Goal: Information Seeking & Learning: Learn about a topic

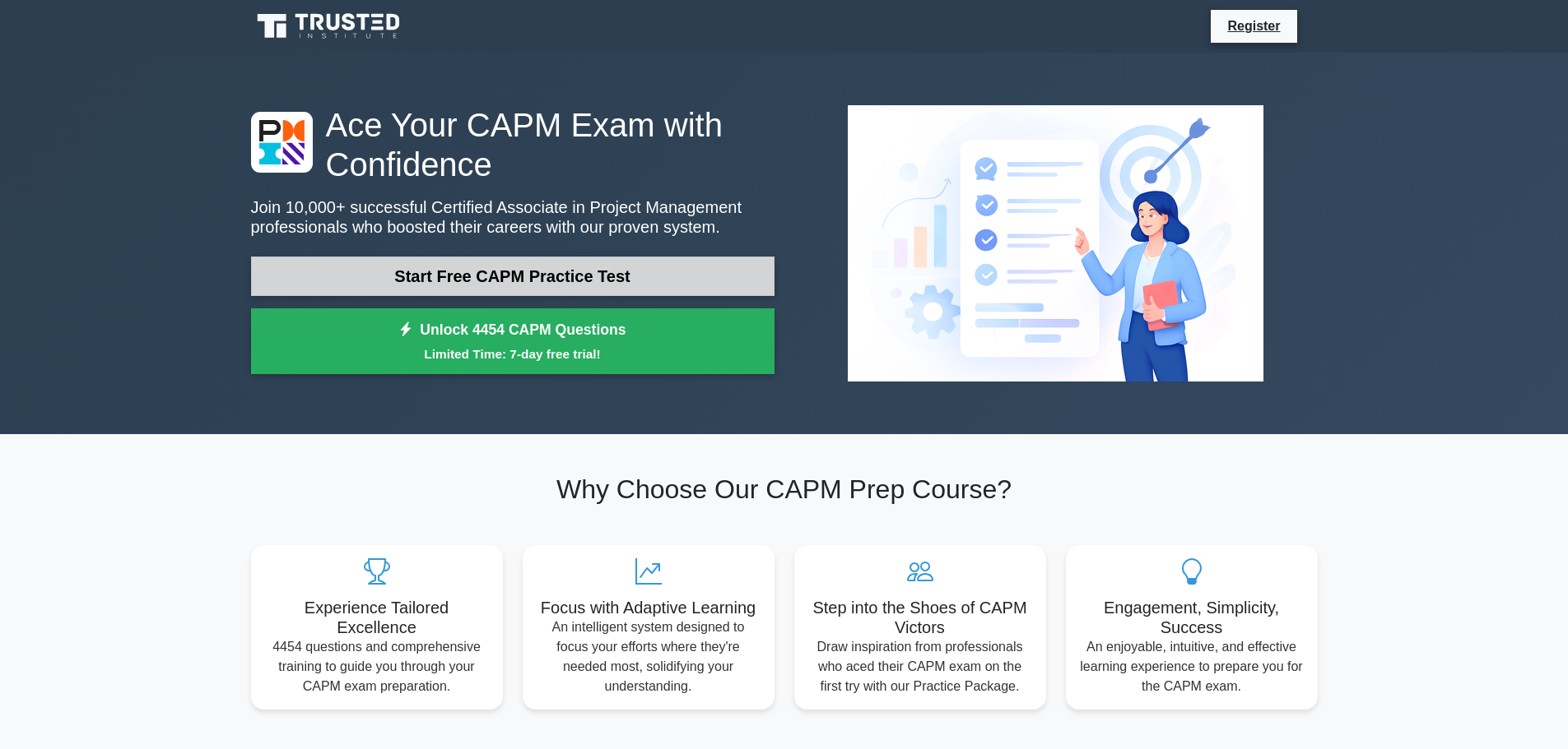
click at [489, 283] on link "Start Free CAPM Practice Test" at bounding box center [512, 276] width 523 height 39
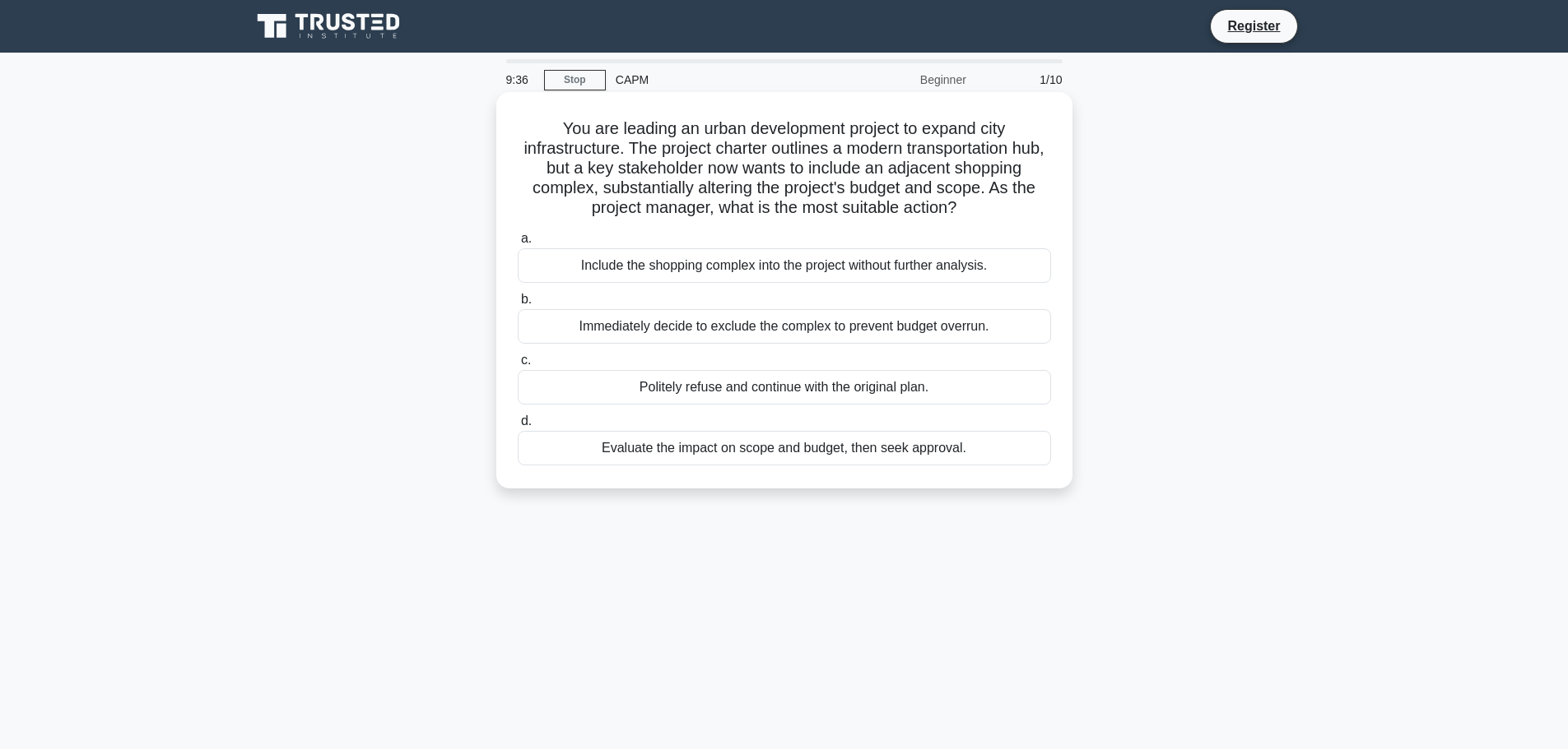
click at [701, 453] on div "Evaluate the impact on scope and budget, then seek approval." at bounding box center [784, 448] width 533 height 34
click at [517, 427] on input "d. Evaluate the impact on scope and budget, then seek approval." at bounding box center [517, 421] width 0 height 11
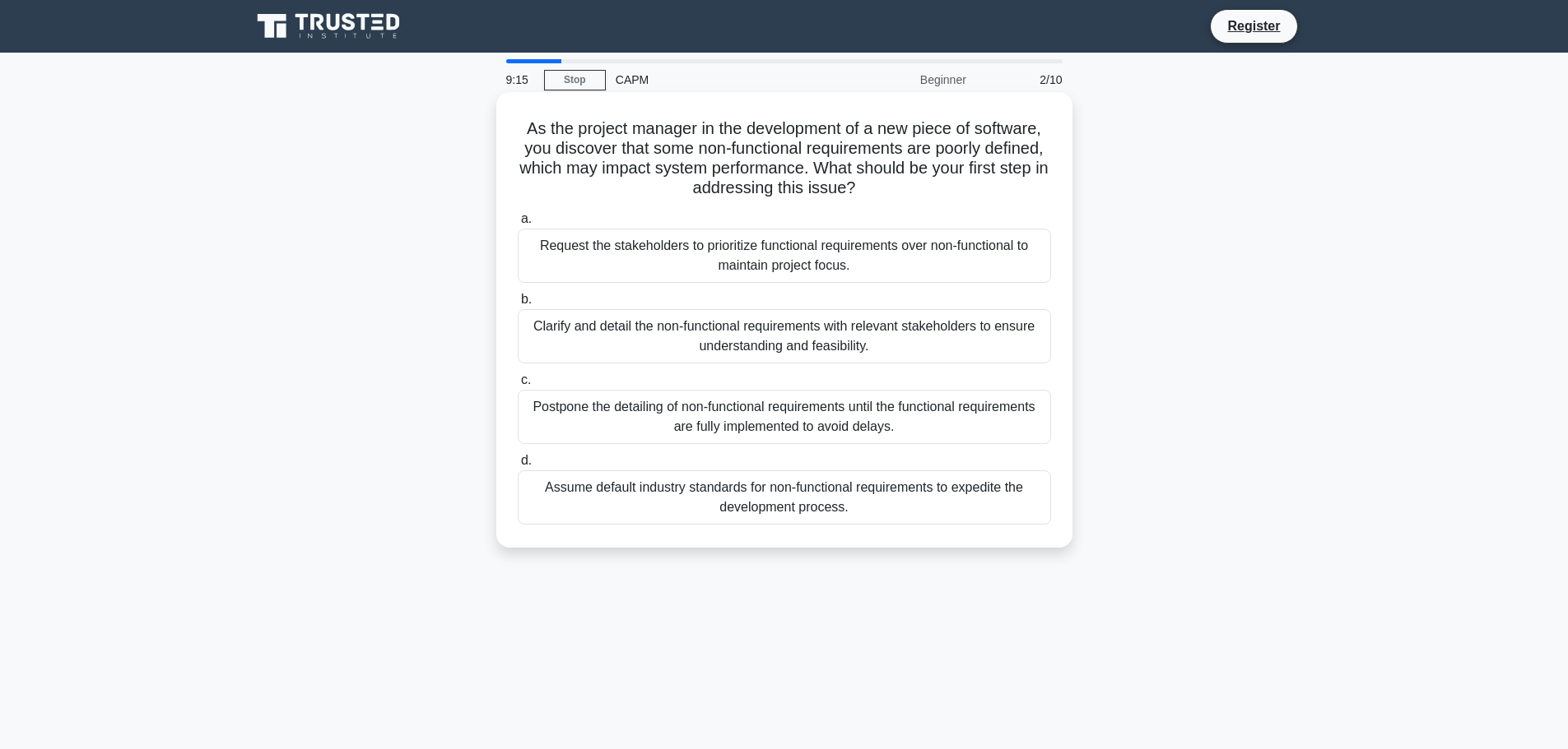
click at [740, 340] on div "Clarify and detail the non-functional requirements with relevant stakeholders t…" at bounding box center [784, 336] width 533 height 55
click at [517, 305] on input "b. Clarify and detail the non-functional requirements with relevant stakeholder…" at bounding box center [517, 299] width 0 height 11
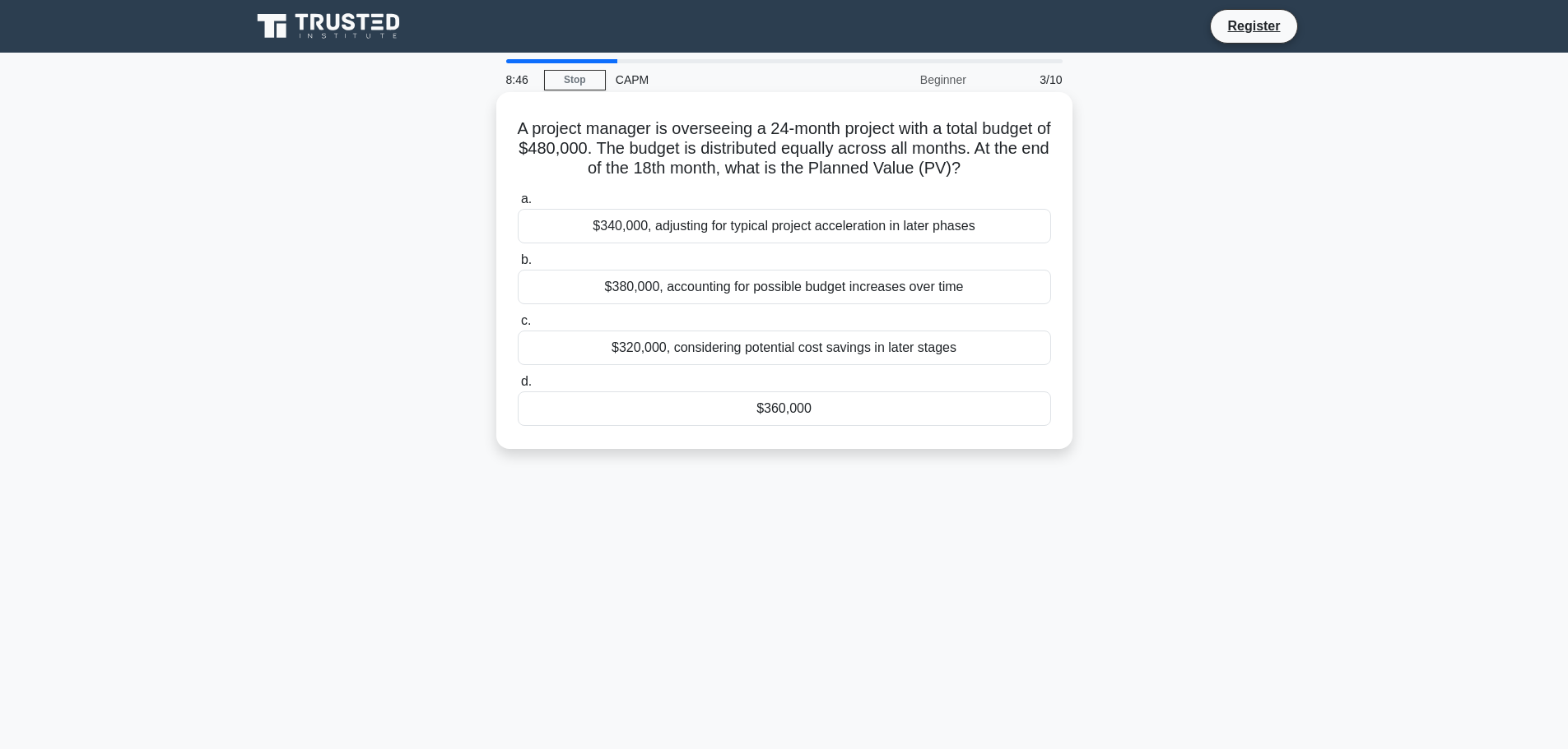
click at [808, 426] on div "$360,000" at bounding box center [784, 409] width 533 height 34
click at [517, 387] on input "d. $360,000" at bounding box center [517, 382] width 0 height 11
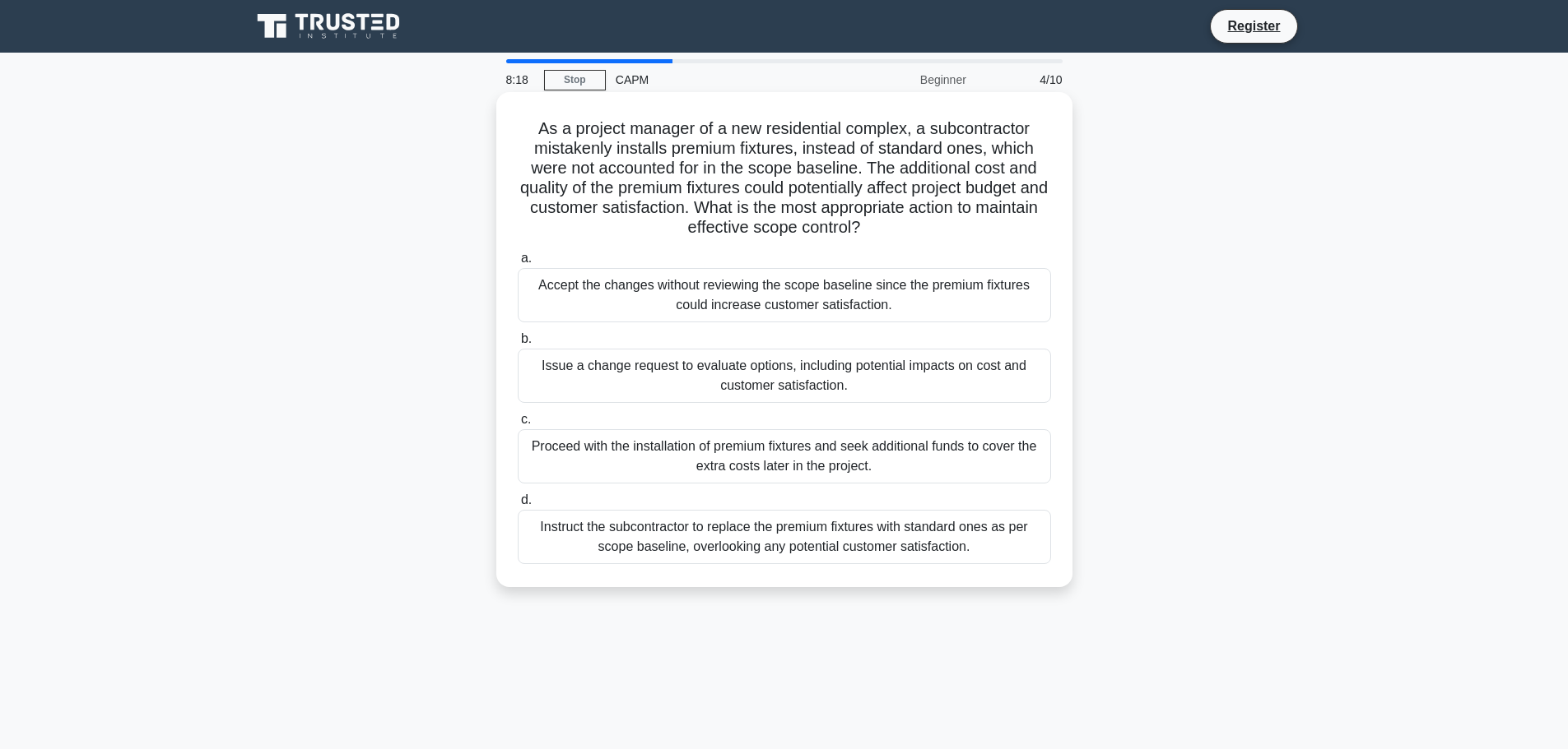
click at [825, 544] on div "Instruct the subcontractor to replace the premium fixtures with standard ones a…" at bounding box center [784, 537] width 533 height 55
click at [517, 506] on input "d. Instruct the subcontractor to replace the premium fixtures with standard one…" at bounding box center [517, 500] width 0 height 11
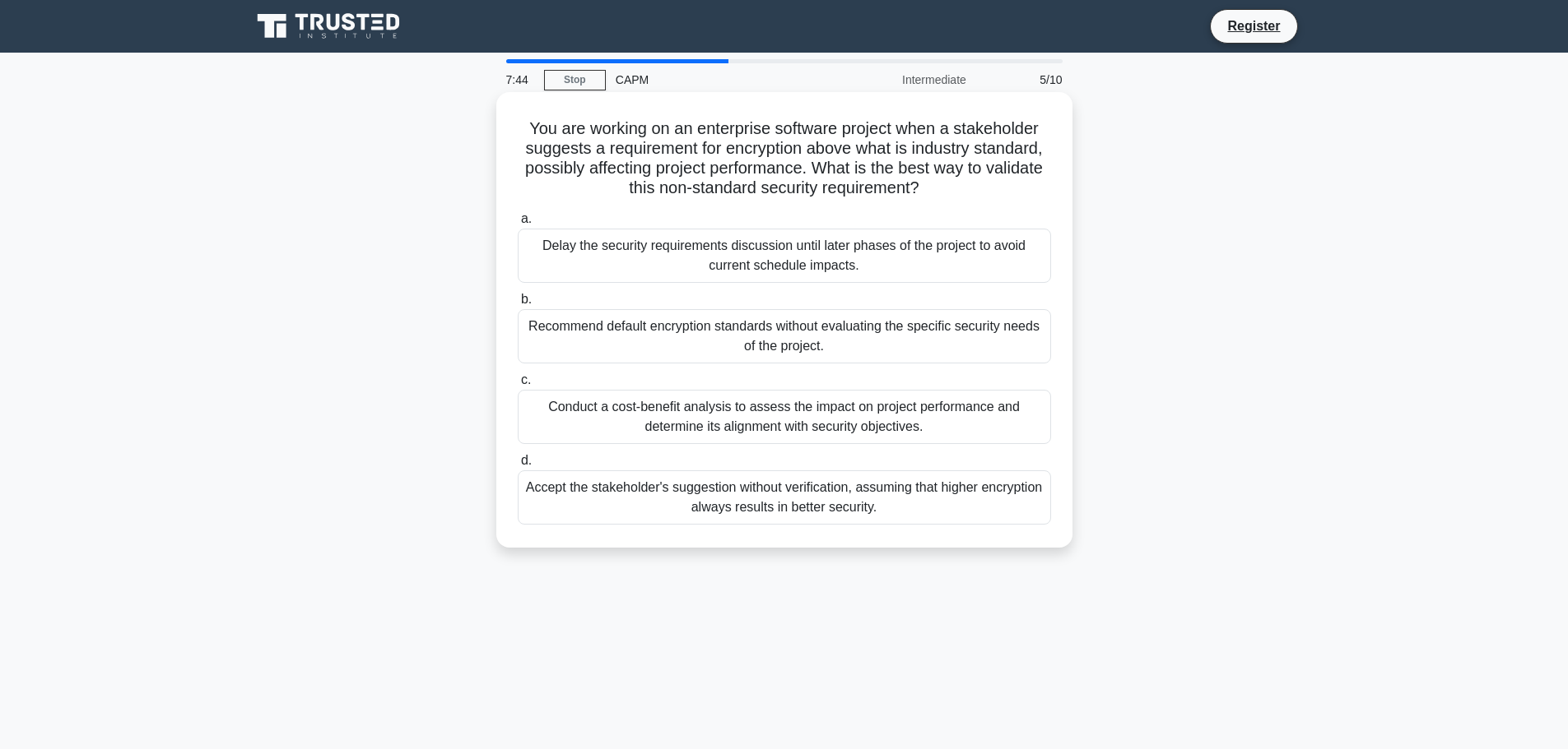
click at [796, 426] on div "Conduct a cost-benefit analysis to assess the impact on project performance and…" at bounding box center [784, 417] width 533 height 55
click at [517, 386] on input "c. Conduct a cost-benefit analysis to assess the impact on project performance …" at bounding box center [517, 380] width 0 height 11
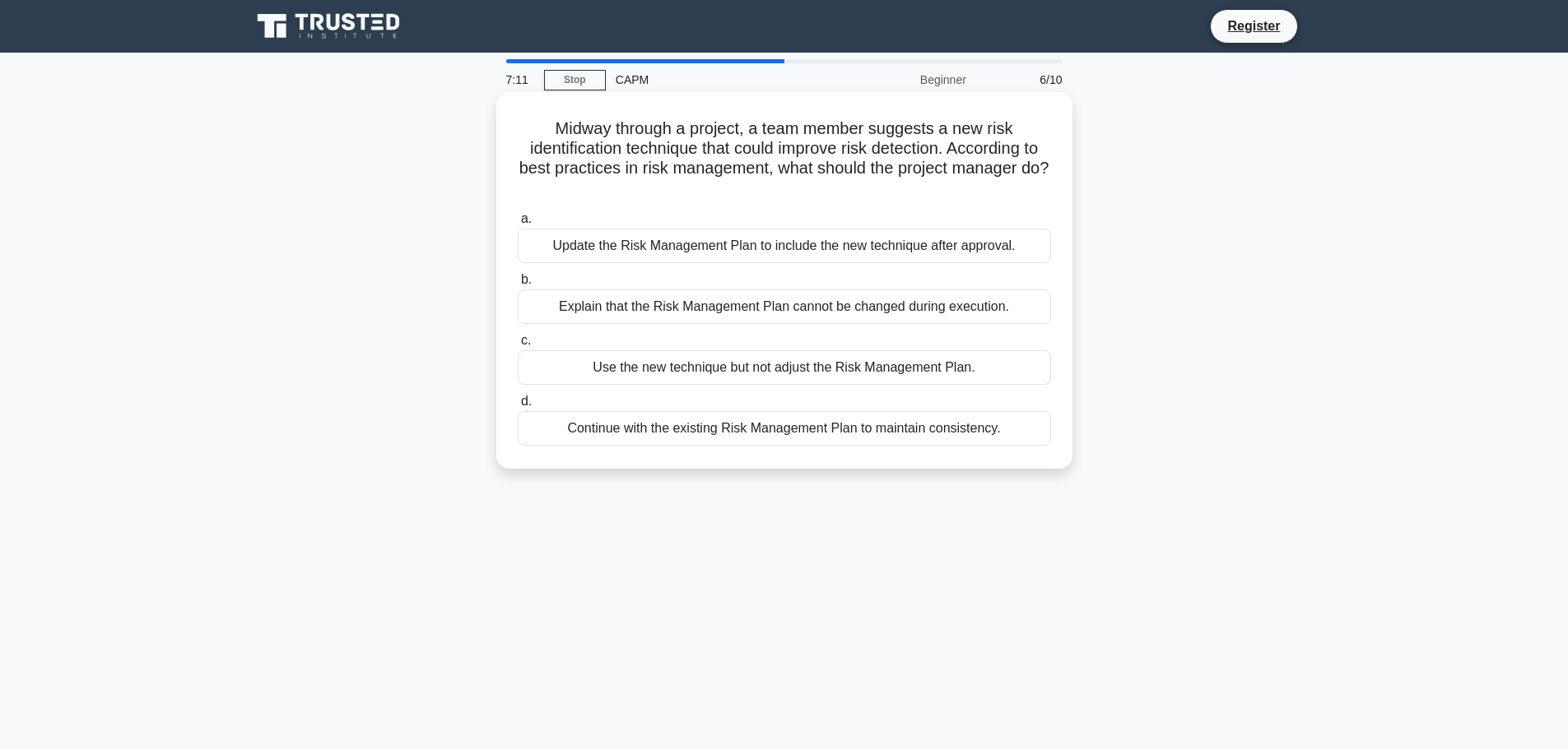
click at [780, 252] on div "Update the Risk Management Plan to include the new technique after approval." at bounding box center [784, 246] width 533 height 34
click at [517, 224] on input "a. Update the Risk Management Plan to include the new technique after approval." at bounding box center [517, 219] width 0 height 11
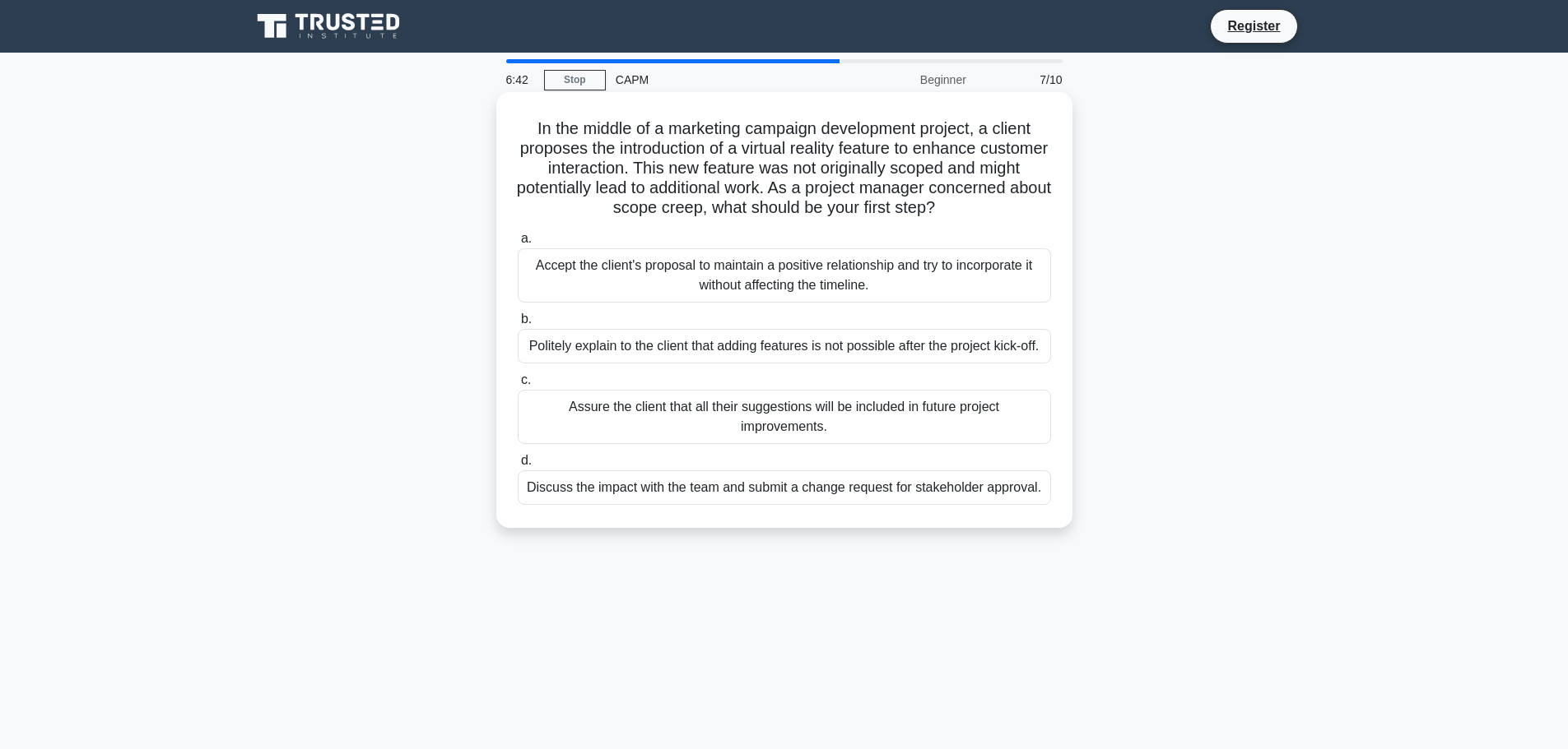
click at [799, 492] on div "Discuss the impact with the team and submit a change request for stakeholder ap…" at bounding box center [784, 487] width 533 height 34
click at [517, 467] on input "d. Discuss the impact with the team and submit a change request for stakeholder…" at bounding box center [517, 461] width 0 height 11
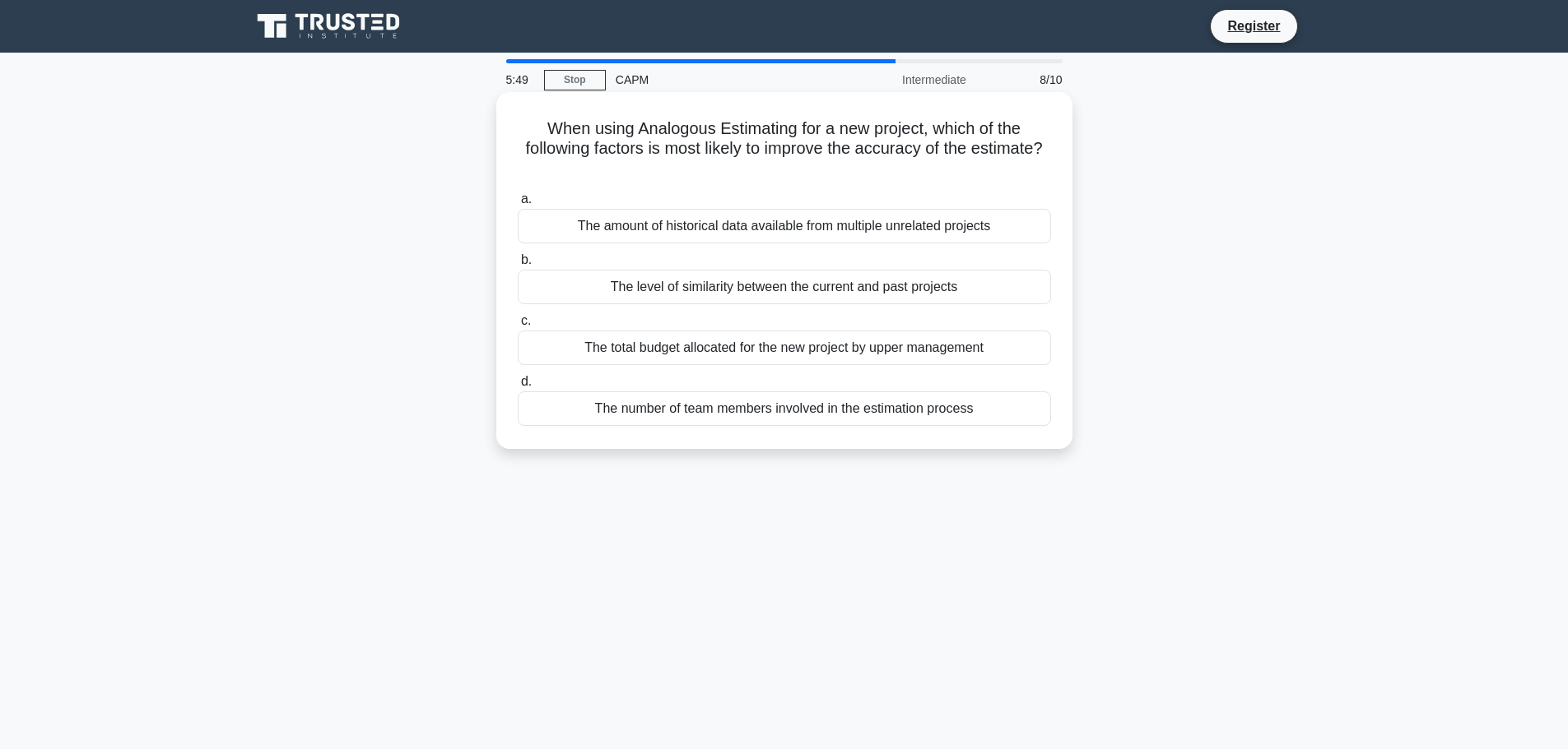
click at [784, 289] on div "The level of similarity between the current and past projects" at bounding box center [784, 287] width 533 height 34
click at [517, 265] on input "b. The level of similarity between the current and past projects" at bounding box center [517, 260] width 0 height 11
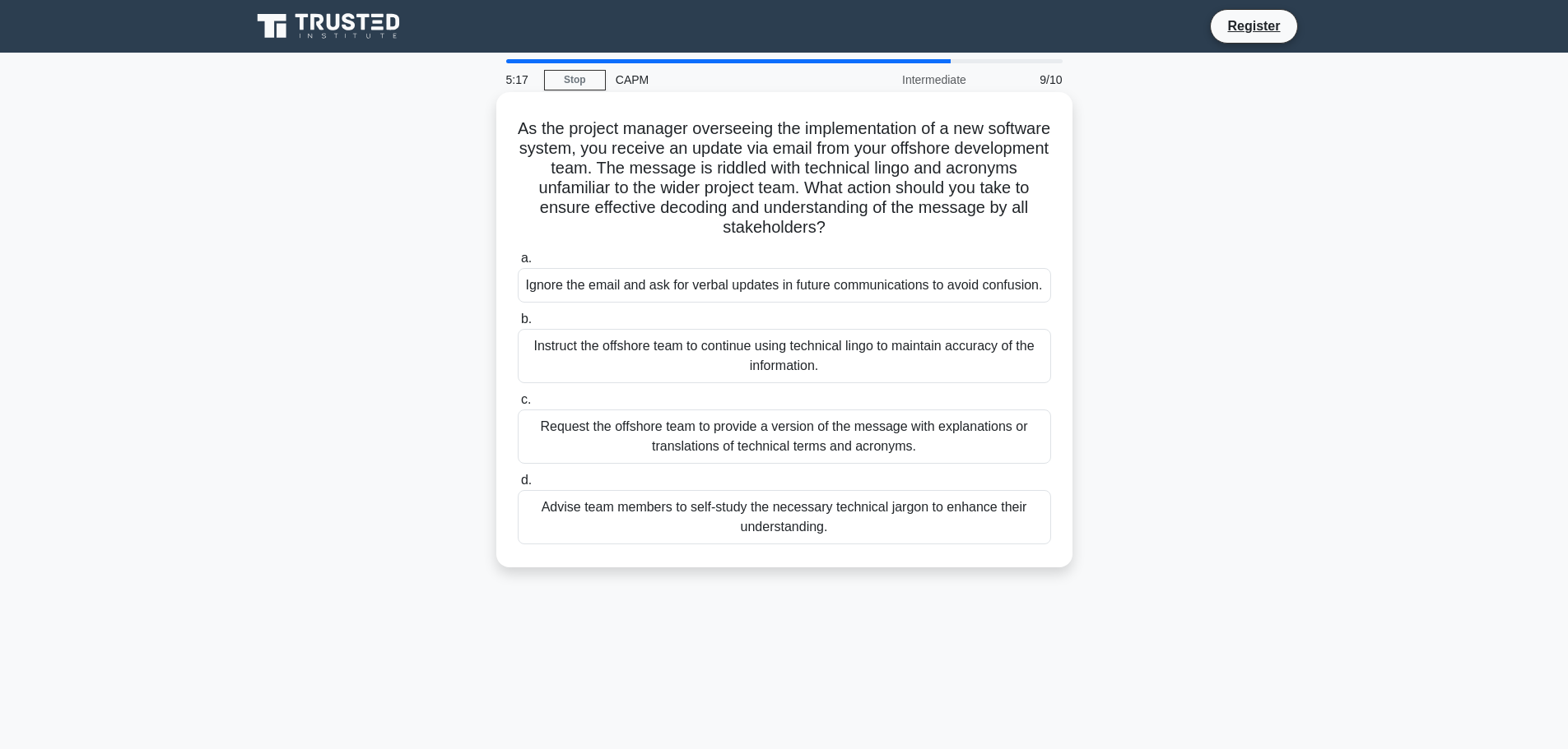
click at [807, 463] on div "Request the offshore team to provide a version of the message with explanations…" at bounding box center [784, 437] width 533 height 55
click at [517, 405] on input "c. Request the offshore team to provide a version of the message with explanati…" at bounding box center [517, 400] width 0 height 11
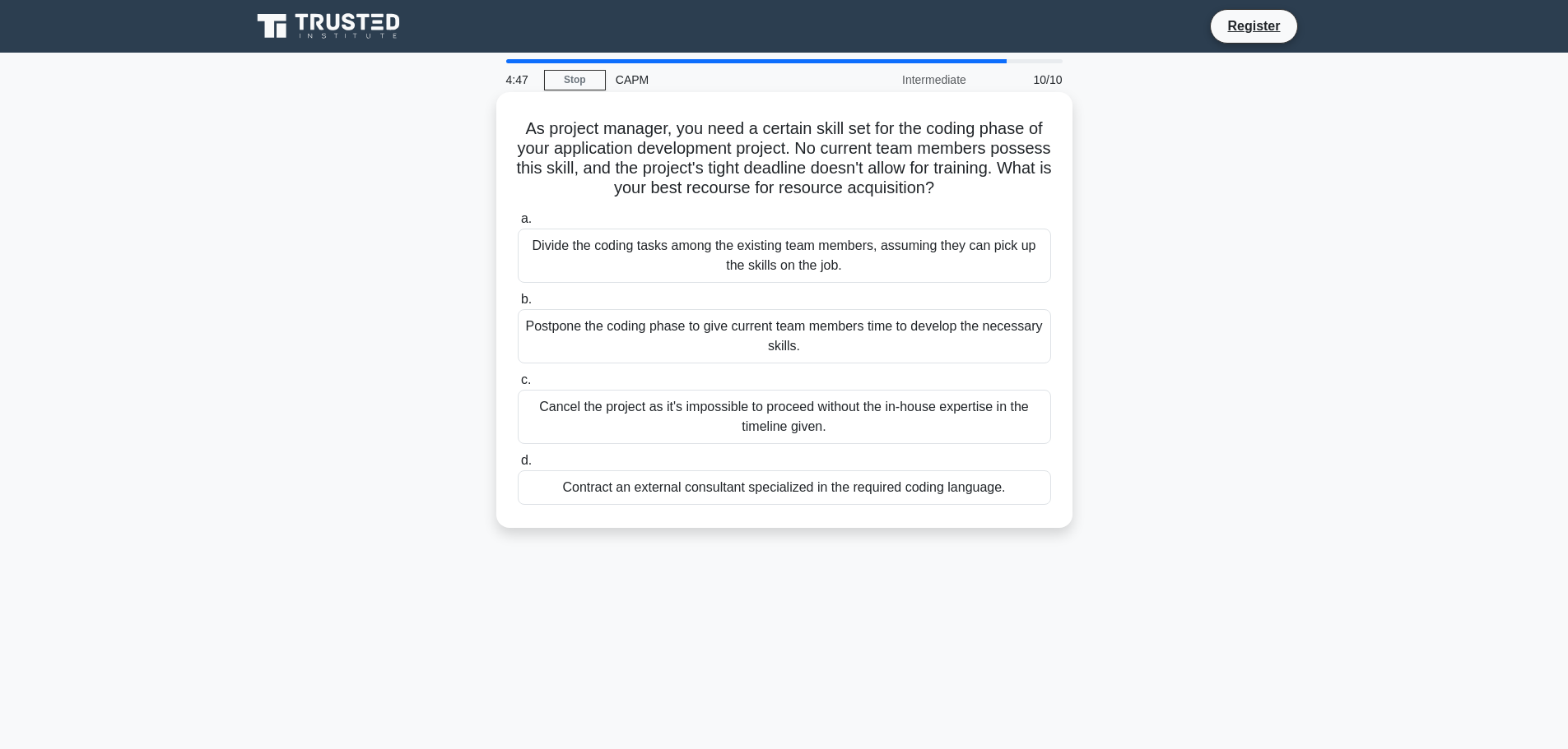
click at [737, 491] on div "Contract an external consultant specialized in the required coding language." at bounding box center [784, 487] width 533 height 34
click at [517, 467] on input "d. Contract an external consultant specialized in the required coding language." at bounding box center [517, 461] width 0 height 11
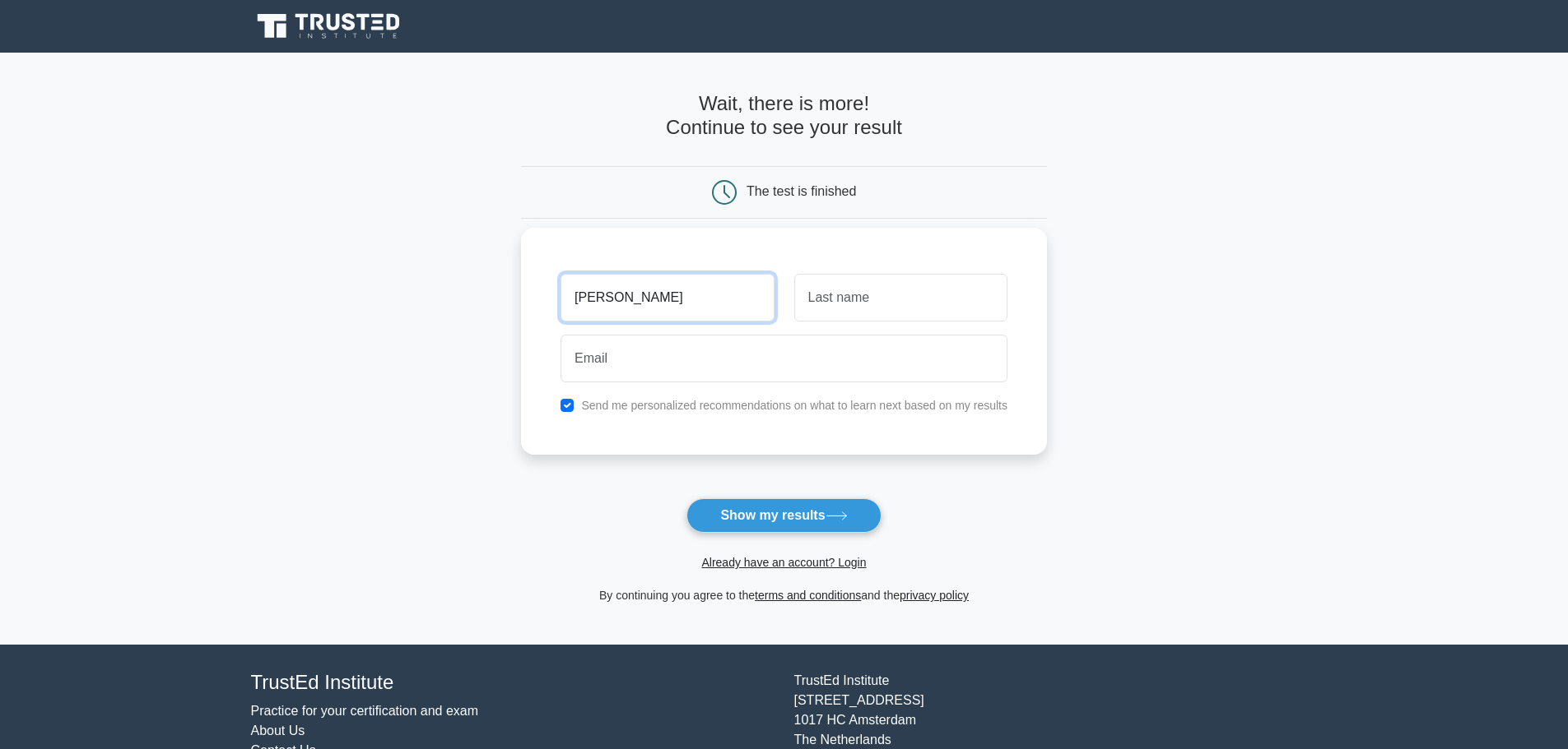
click at [719, 308] on input "[PERSON_NAME]" at bounding box center [667, 298] width 213 height 48
type input "[PERSON_NAME]"
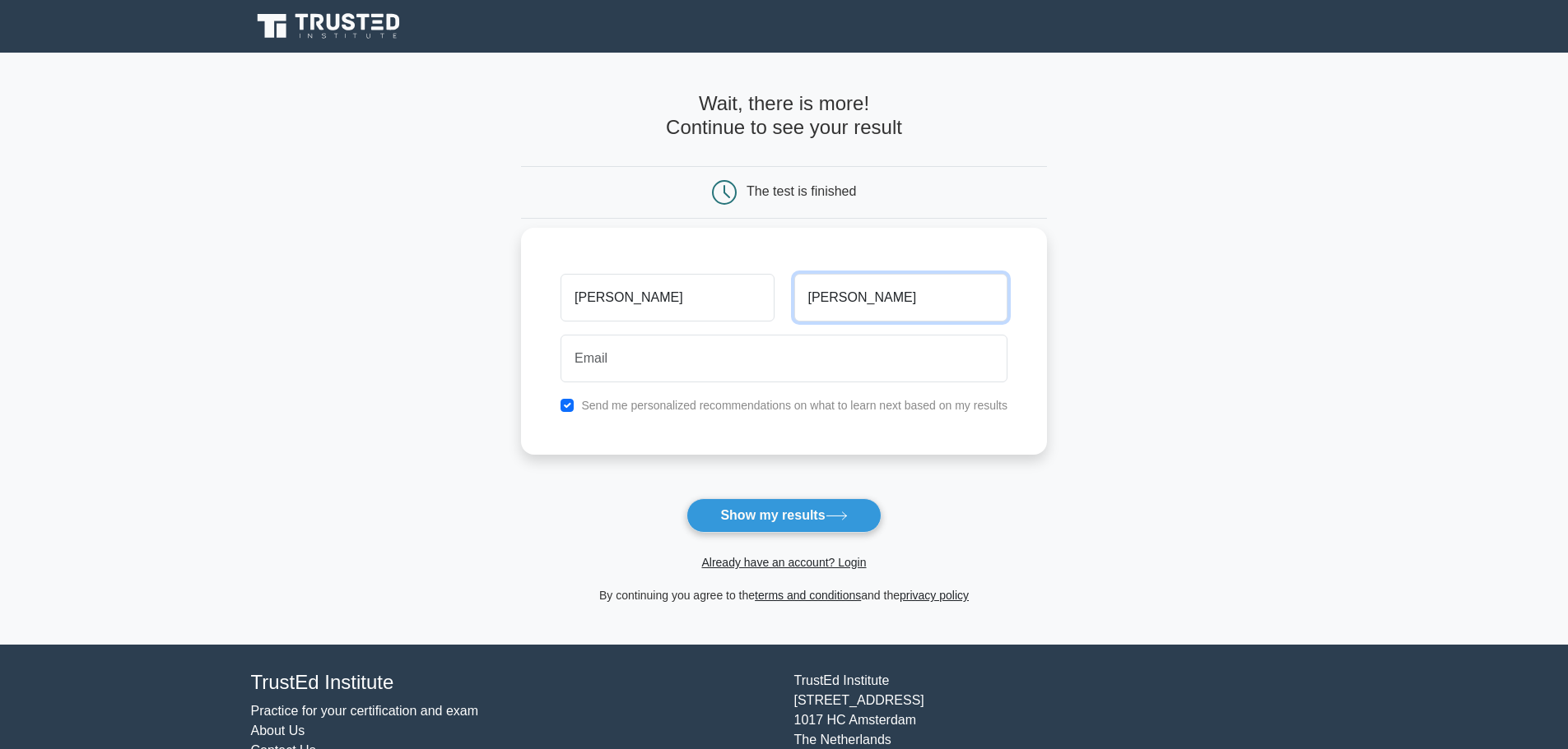
type input "[PERSON_NAME]"
click at [563, 408] on input "checkbox" at bounding box center [567, 405] width 13 height 13
checkbox input "false"
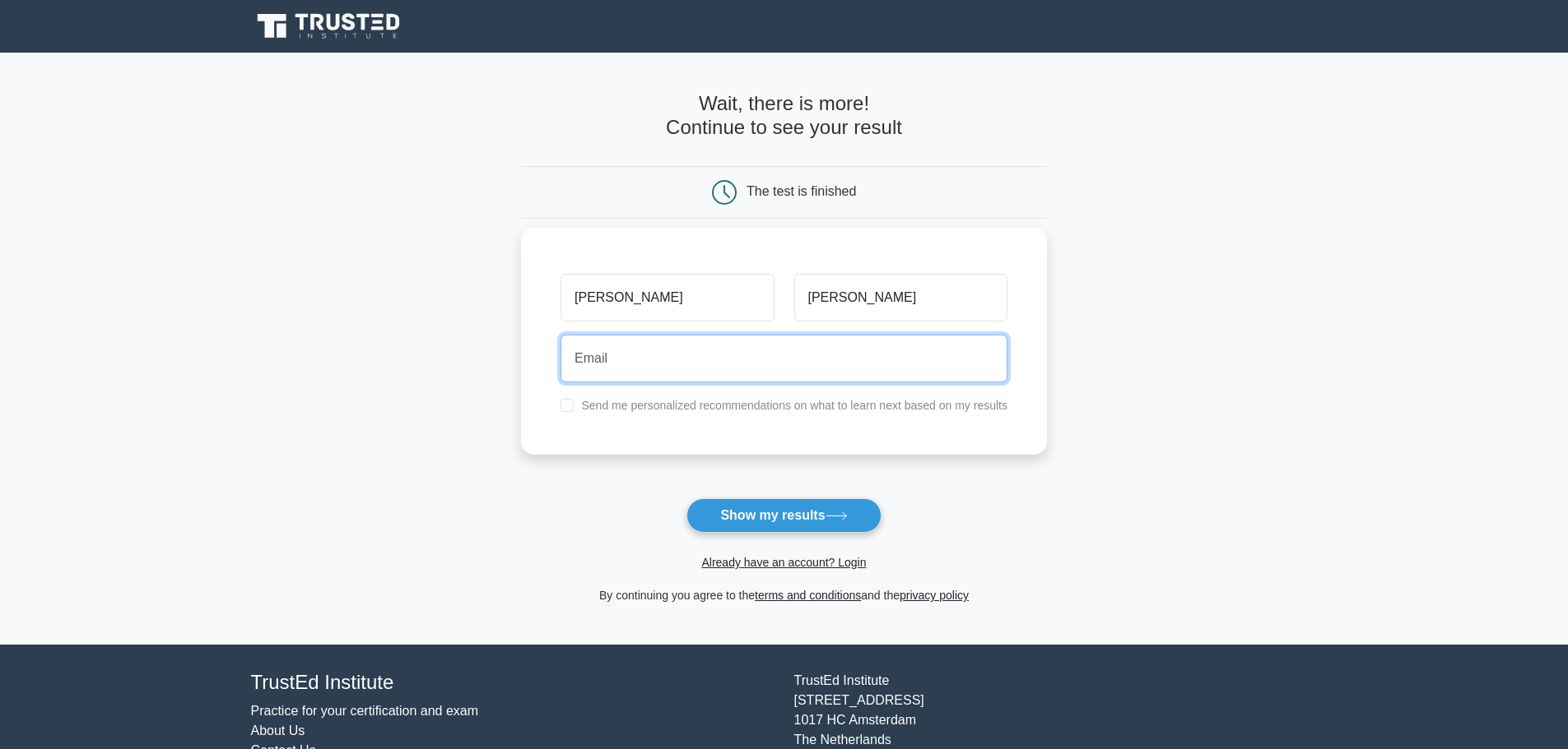
click at [638, 369] on input "email" at bounding box center [784, 358] width 446 height 48
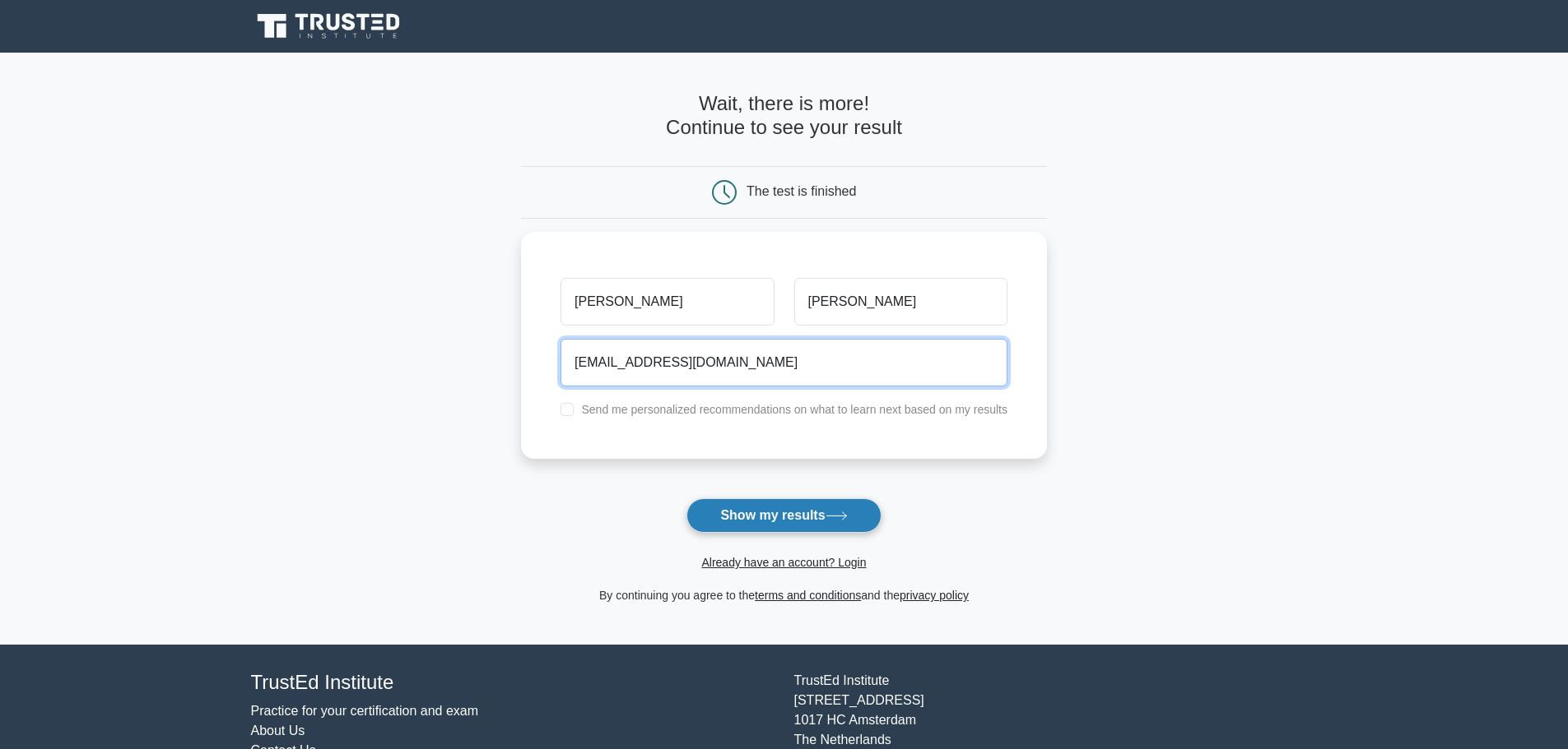
type input "[EMAIL_ADDRESS][DOMAIN_NAME]"
click at [759, 519] on button "Show my results" at bounding box center [784, 515] width 195 height 34
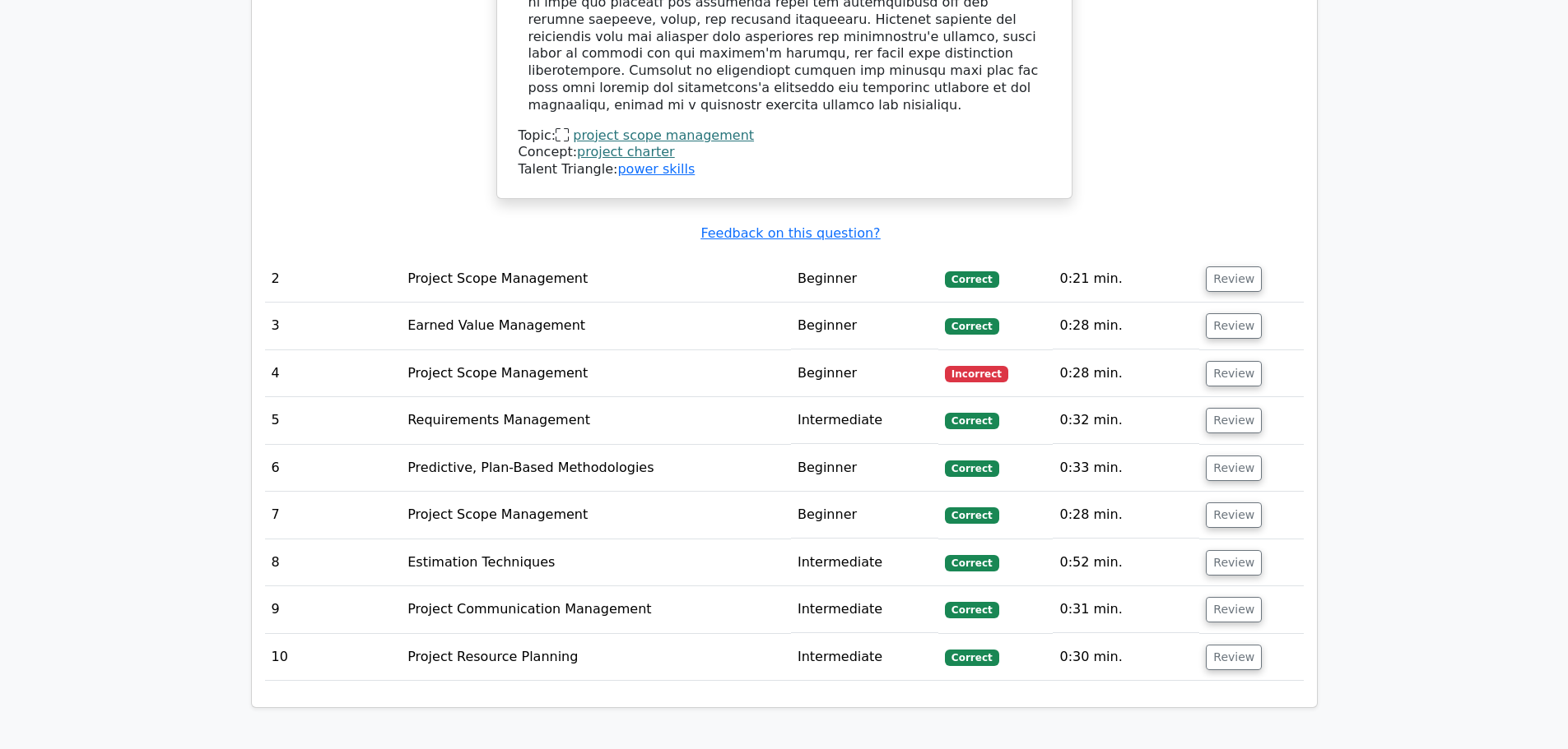
scroll to position [2069, 0]
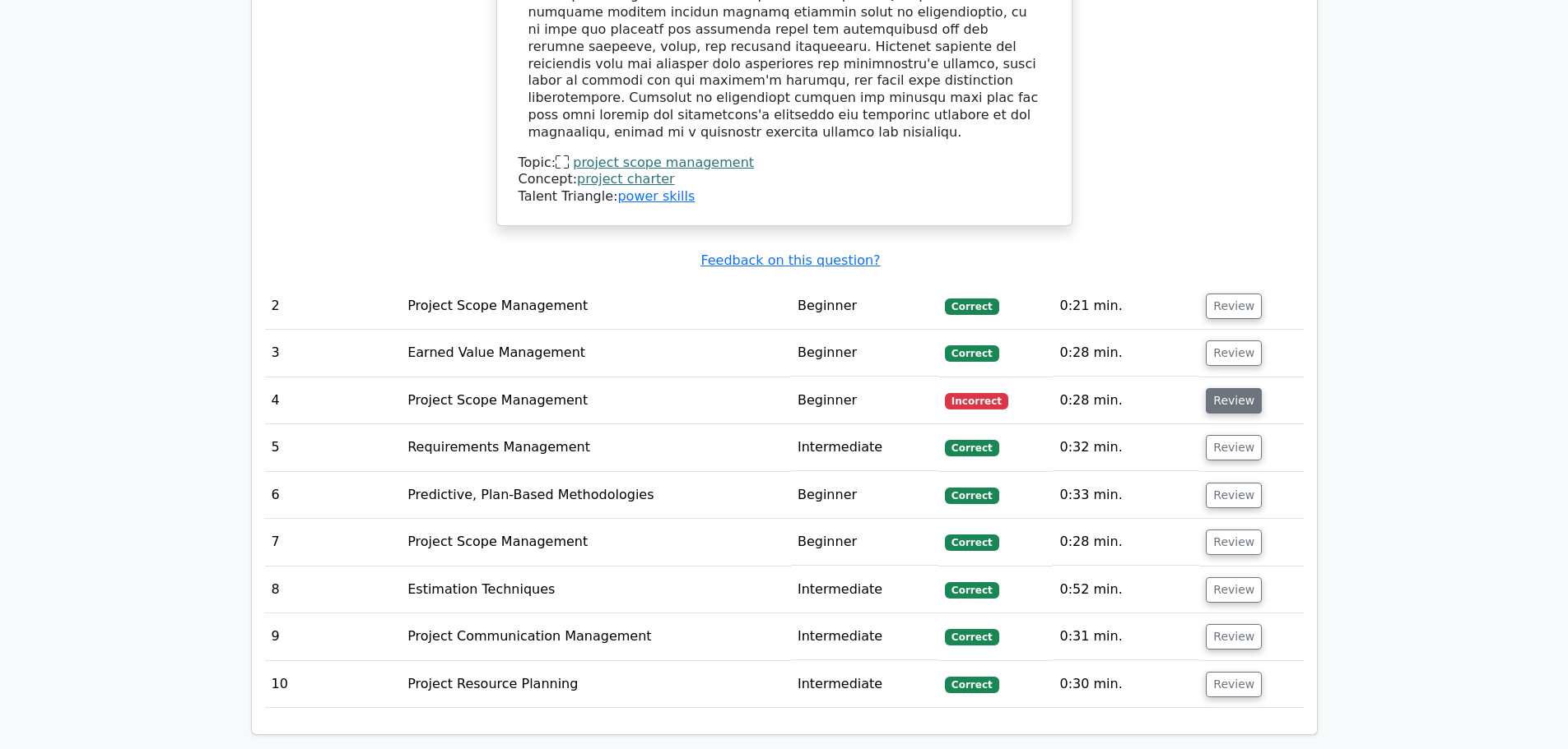
click at [1223, 388] on button "Review" at bounding box center [1233, 401] width 56 height 26
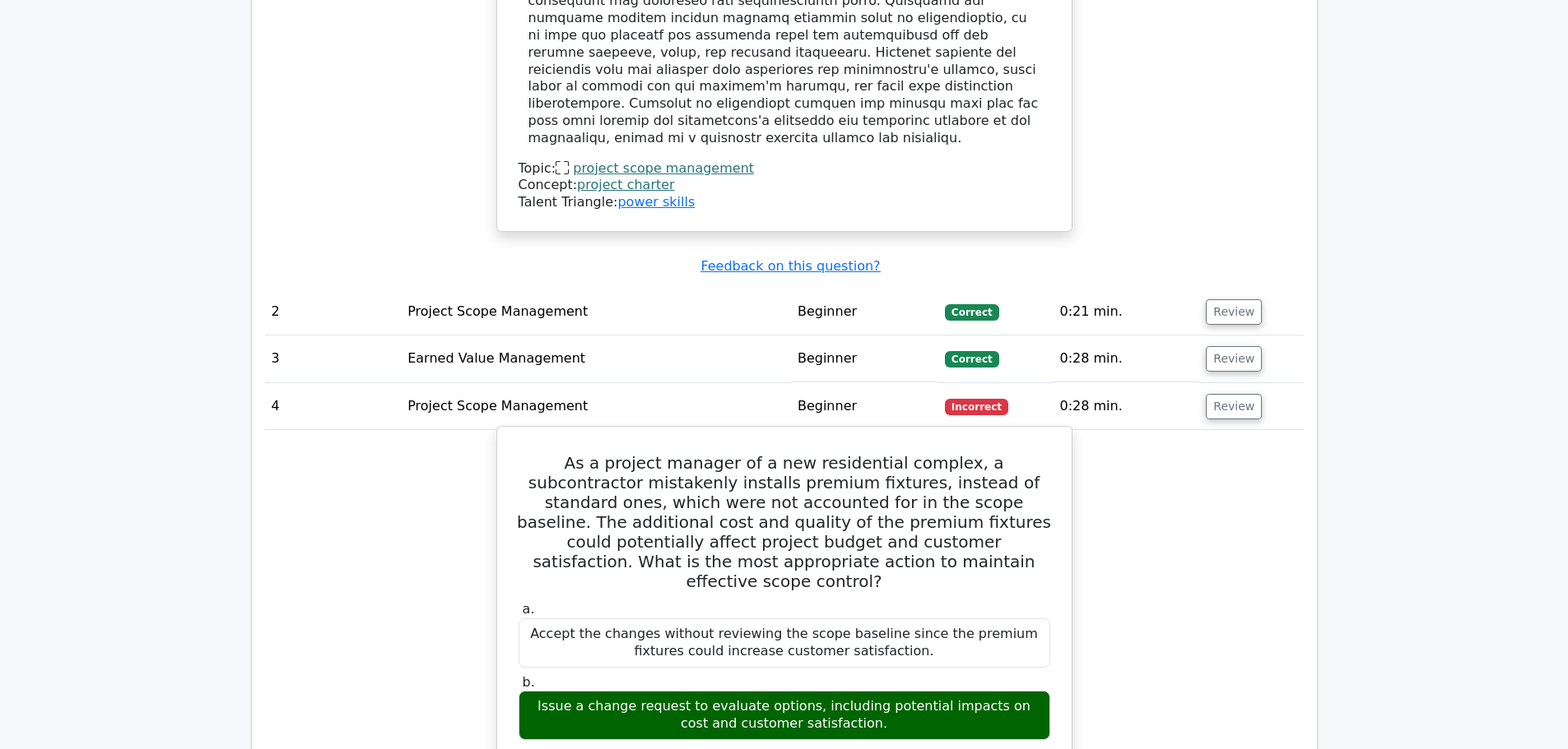
scroll to position [2232, 0]
